Goal: Communication & Community: Answer question/provide support

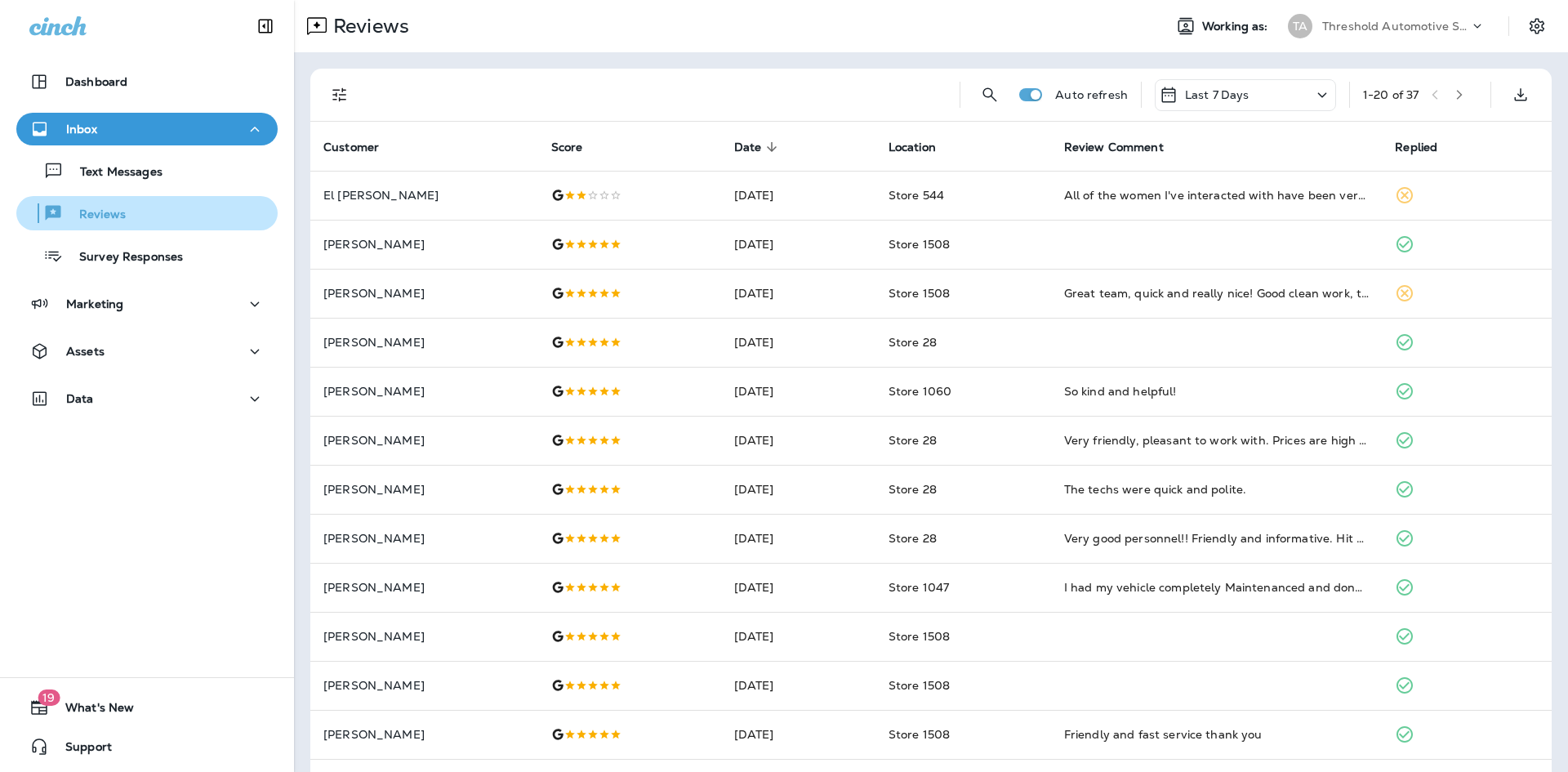
click at [157, 219] on div "Reviews" at bounding box center [147, 213] width 249 height 25
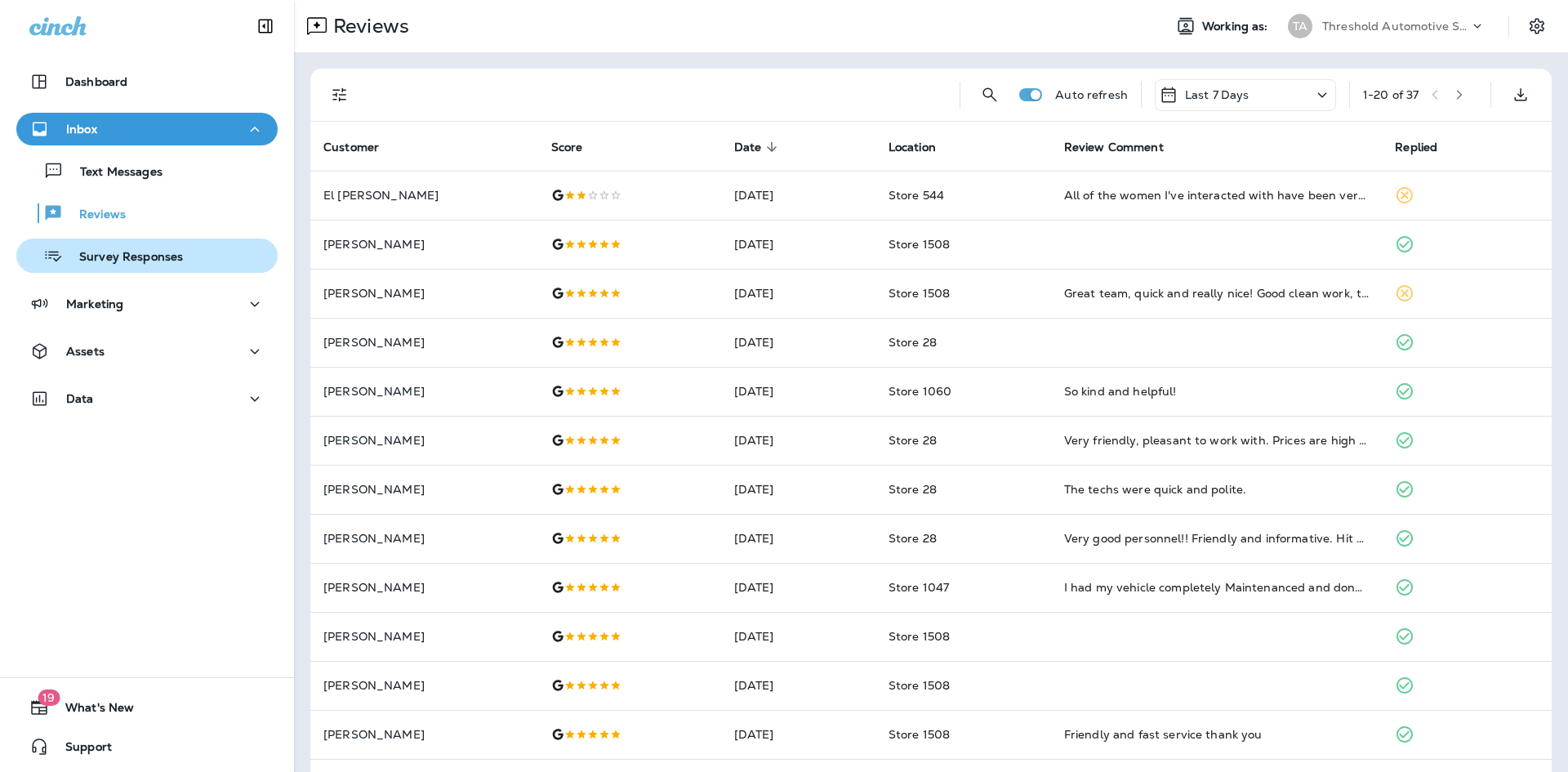
click at [150, 260] on p "Survey Responses" at bounding box center [123, 257] width 120 height 16
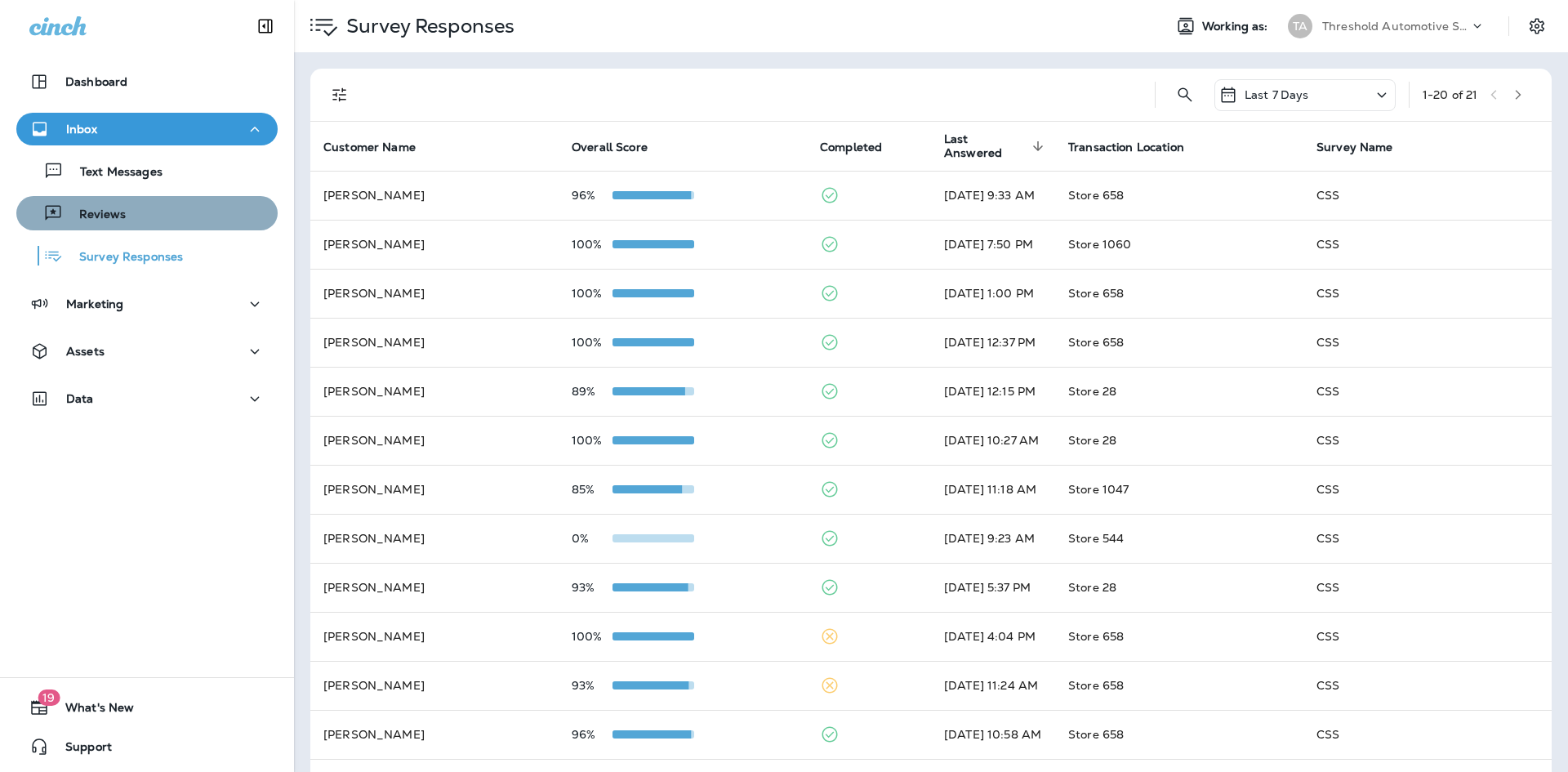
click at [151, 203] on div "Reviews" at bounding box center [147, 213] width 249 height 25
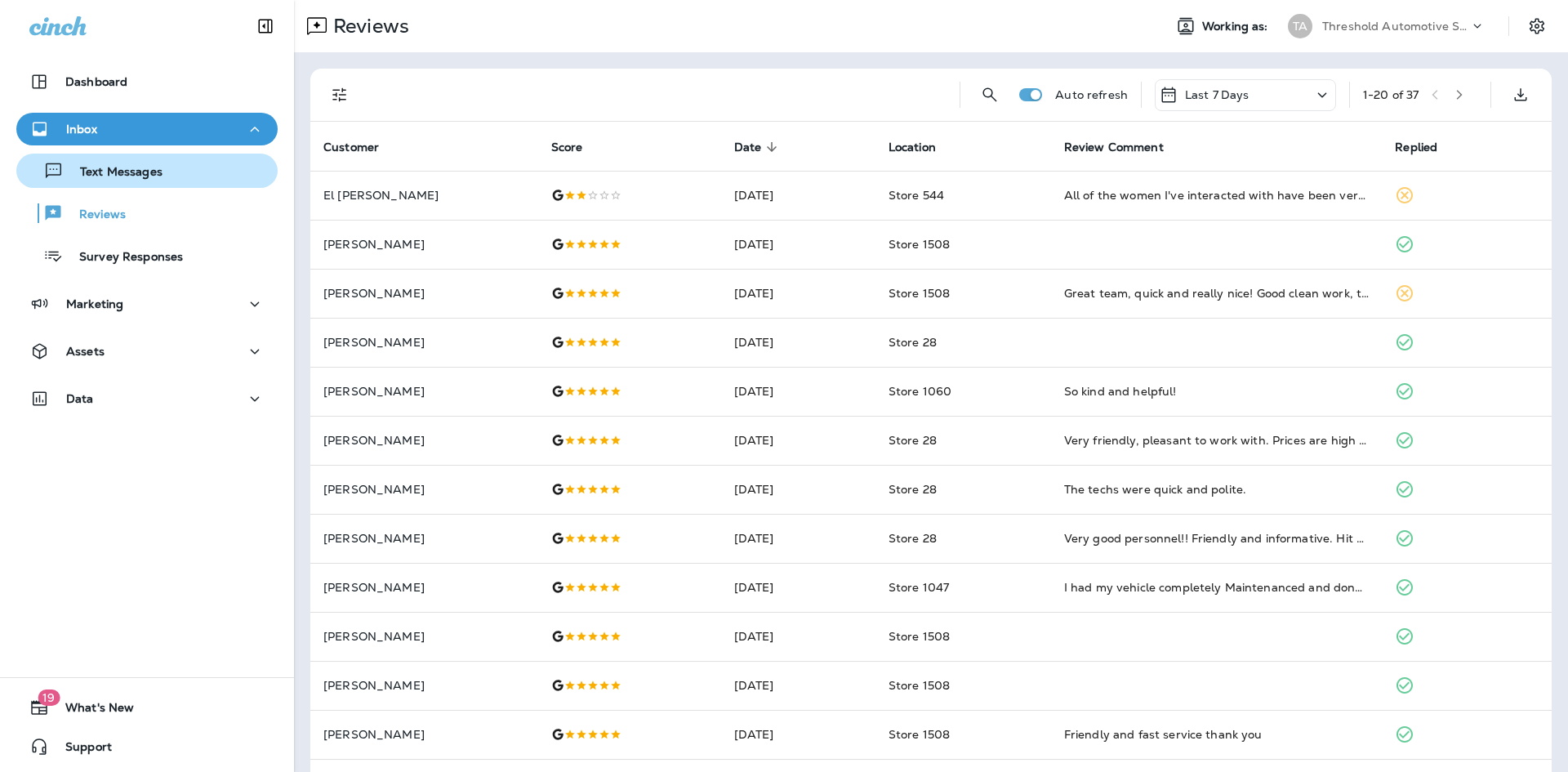
click at [141, 174] on p "Text Messages" at bounding box center [113, 173] width 99 height 16
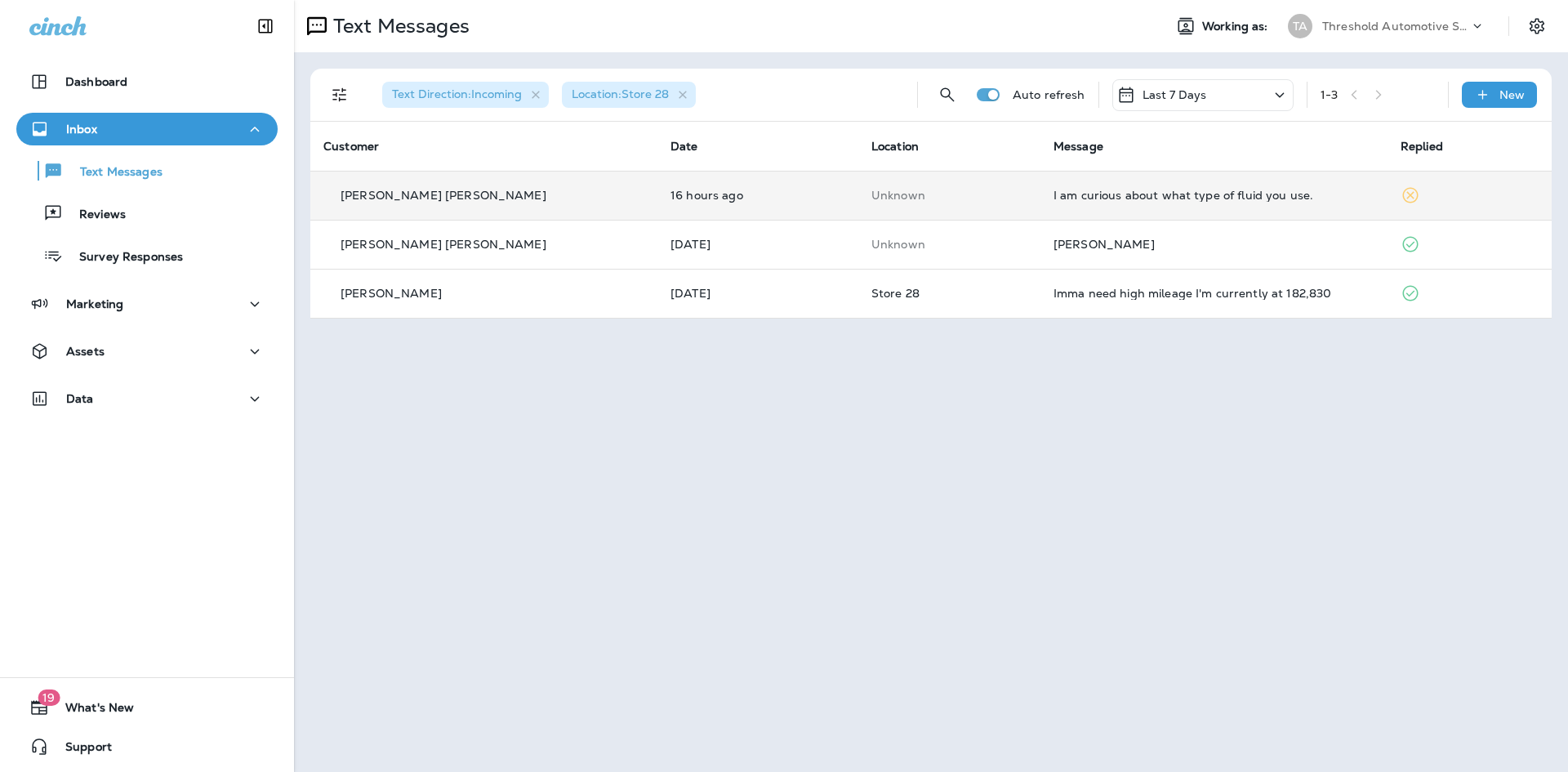
click at [1051, 188] on td "I am curious about what type of fluid you use." at bounding box center [1214, 195] width 347 height 49
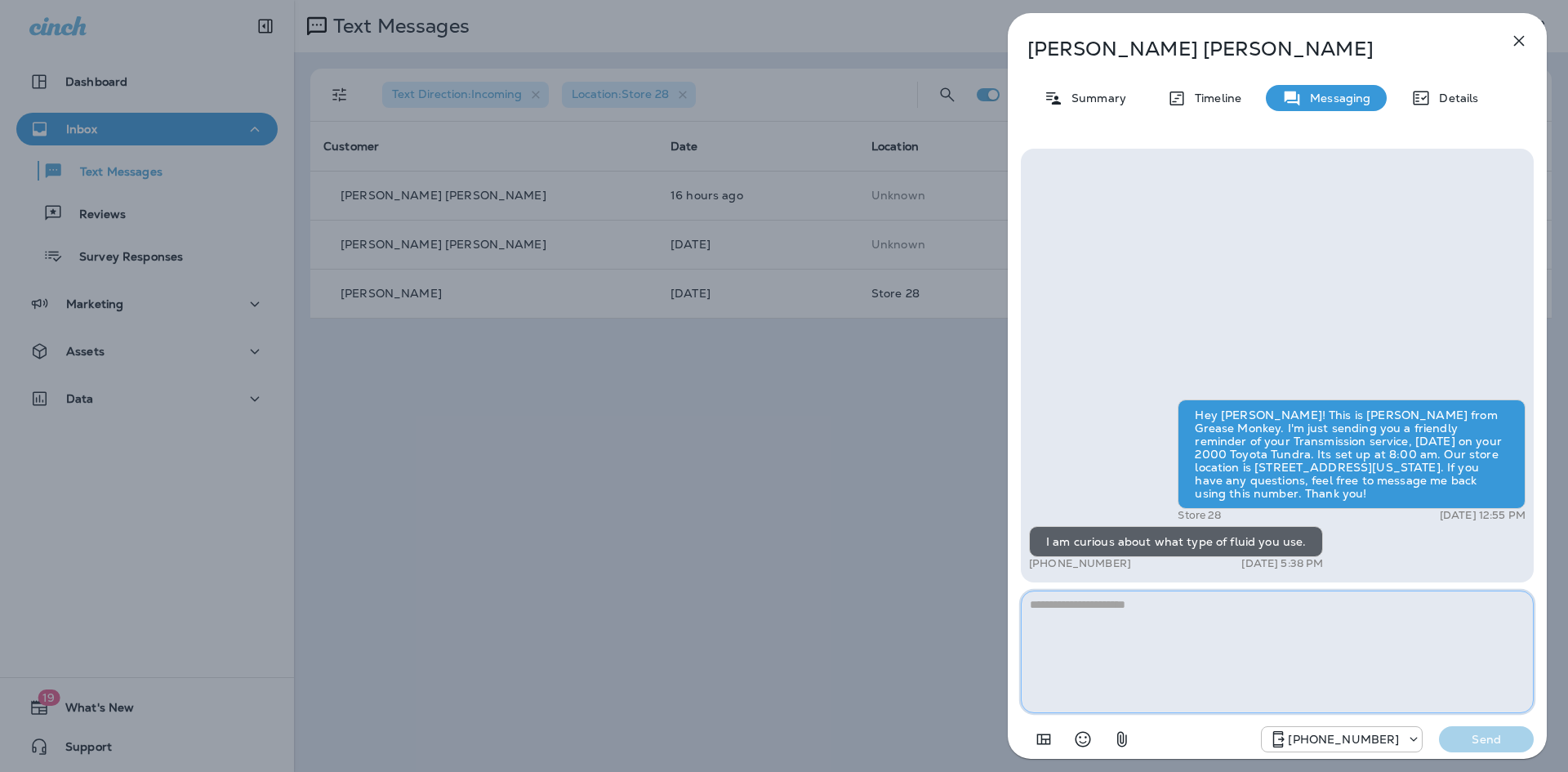
click at [1115, 632] on textarea at bounding box center [1277, 653] width 513 height 123
type textarea "*"
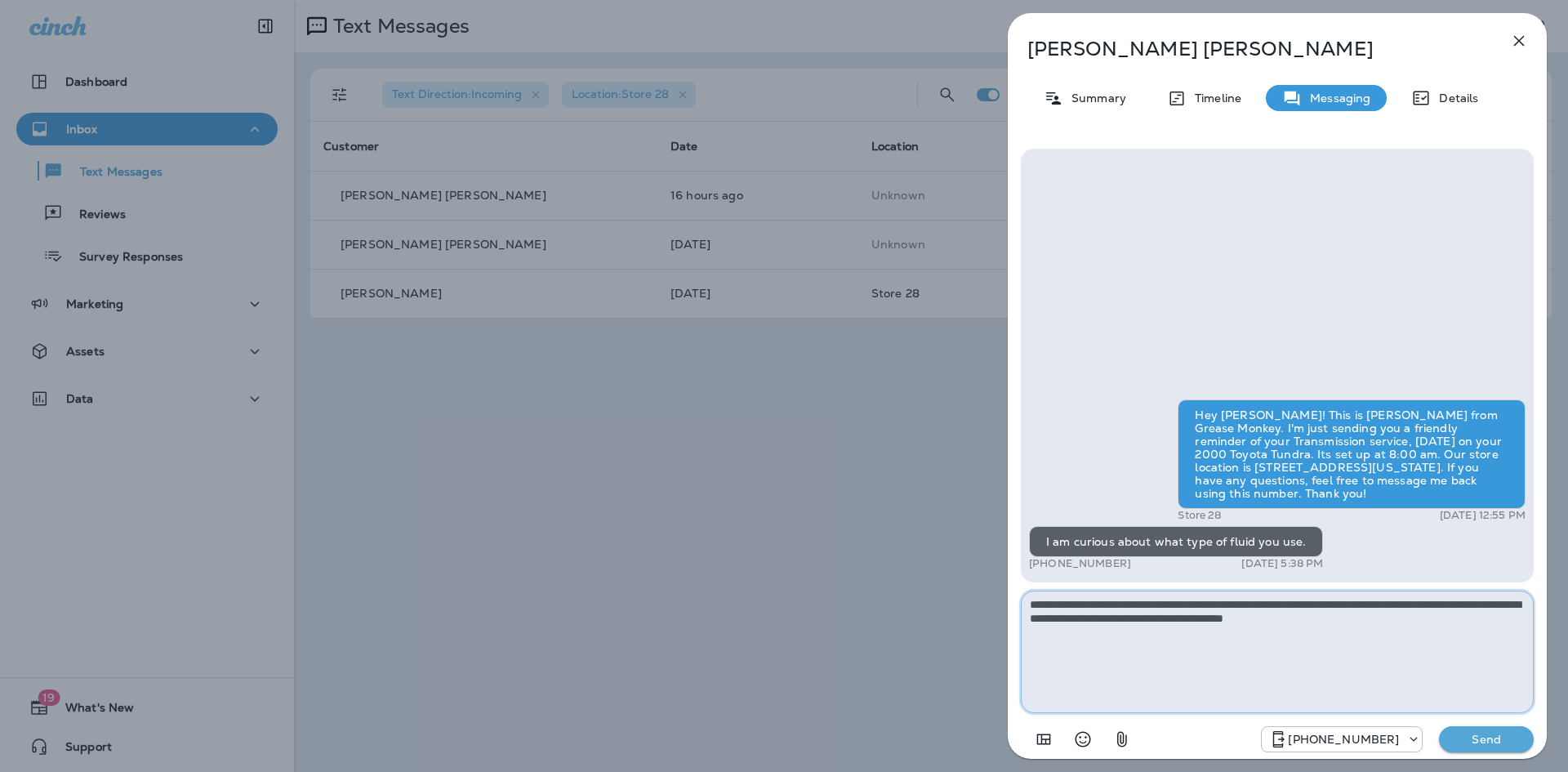
type textarea "**********"
click at [1483, 735] on p "Send" at bounding box center [1486, 740] width 69 height 15
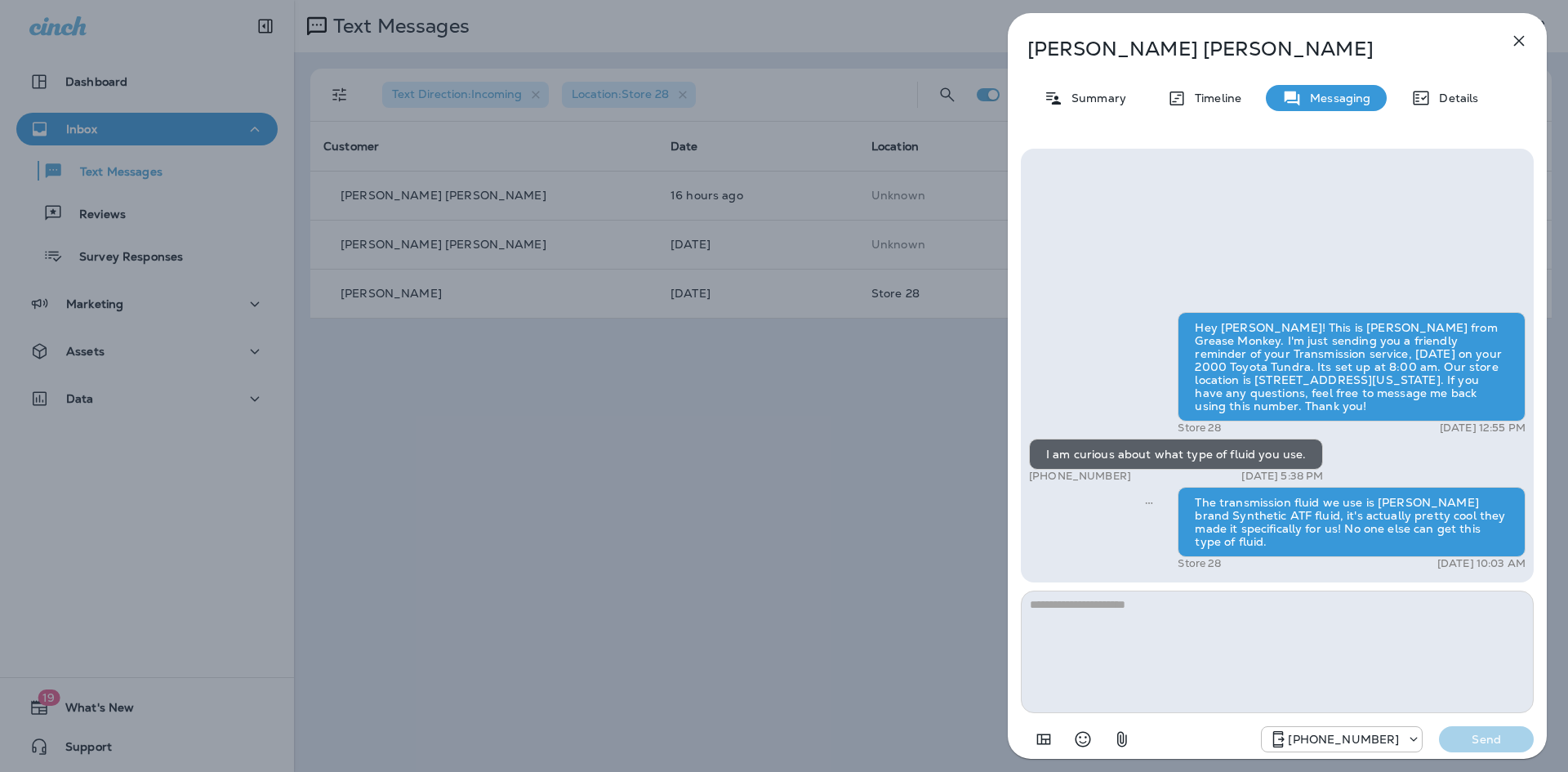
click at [814, 434] on div "[PERSON_NAME] [PERSON_NAME] Summary Timeline Messaging Details Hey [PERSON_NAME…" at bounding box center [784, 386] width 1568 height 772
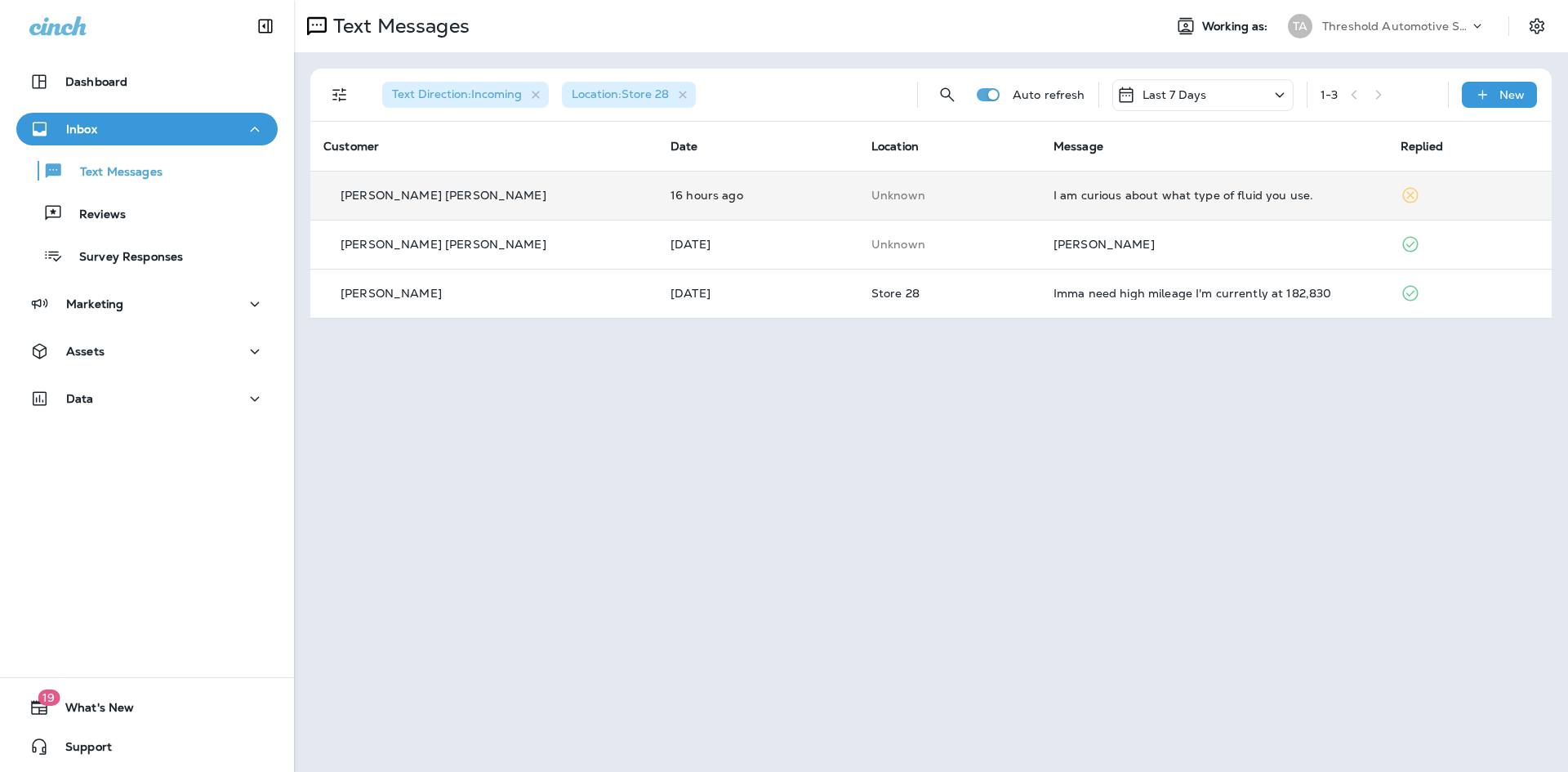
click at [1118, 185] on td "I am curious about what type of fluid you use." at bounding box center [1214, 195] width 347 height 49
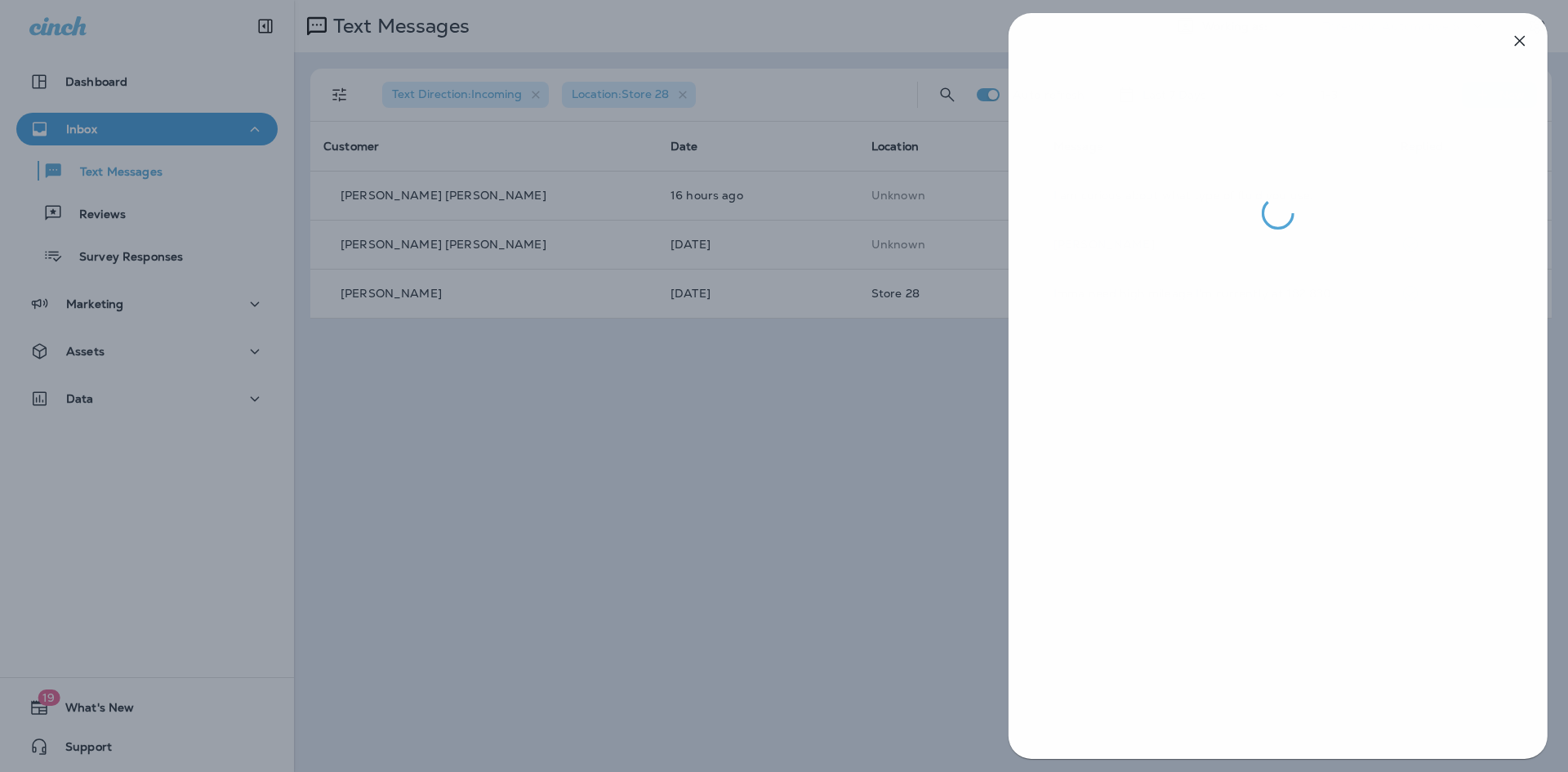
click at [773, 397] on div at bounding box center [784, 386] width 1568 height 772
